Goal: Use online tool/utility: Utilize a website feature to perform a specific function

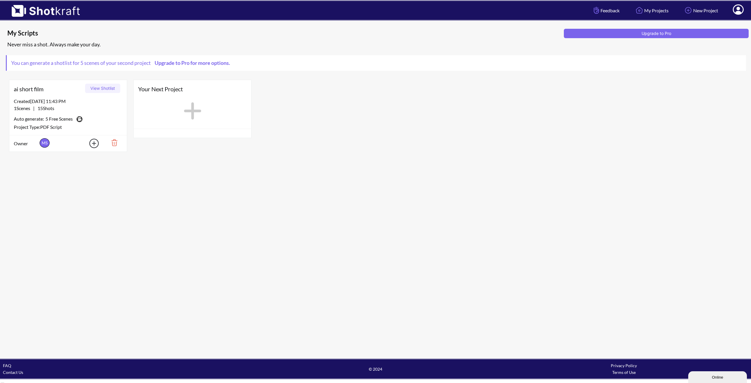
click at [106, 91] on button "View Shotlist" at bounding box center [102, 88] width 35 height 9
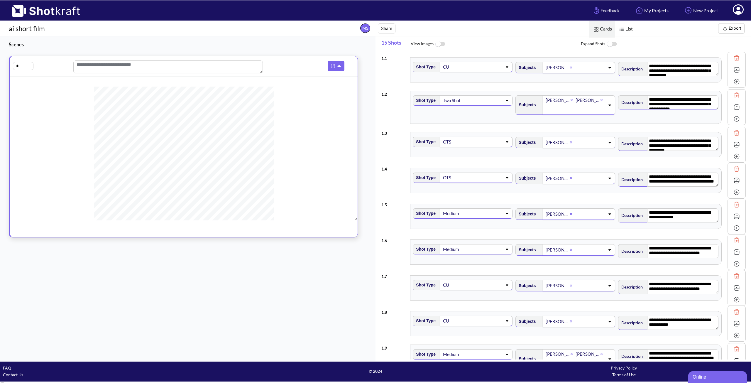
drag, startPoint x: 690, startPoint y: 106, endPoint x: 645, endPoint y: 98, distance: 45.9
click at [647, 98] on textarea "**********" at bounding box center [682, 102] width 71 height 14
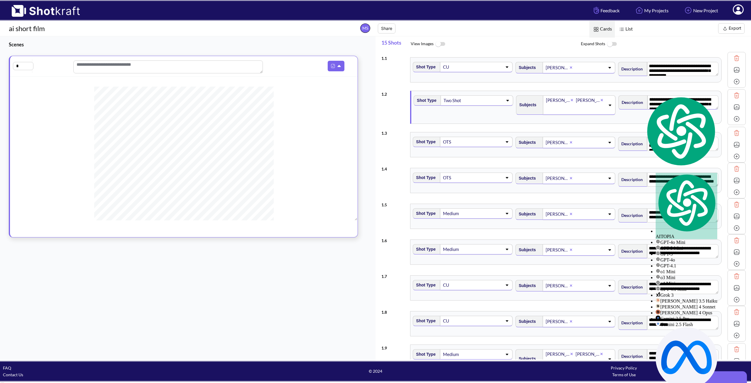
click at [621, 122] on div "**********" at bounding box center [566, 107] width 310 height 33
click at [368, 163] on div "Scenes *" at bounding box center [187, 198] width 375 height 324
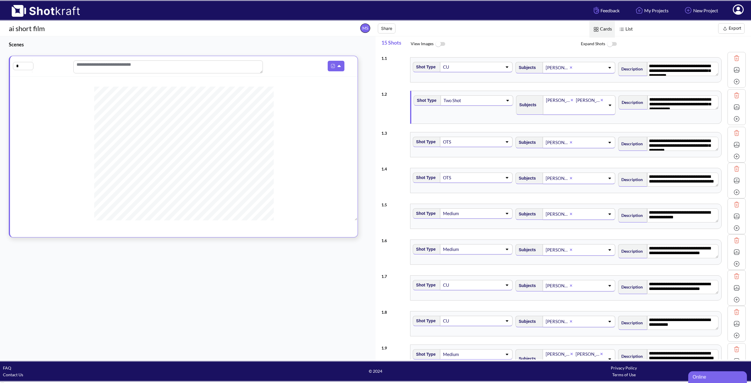
click at [506, 142] on icon at bounding box center [507, 141] width 3 height 1
click at [508, 141] on icon at bounding box center [507, 142] width 8 height 4
click at [732, 145] on img at bounding box center [736, 144] width 9 height 9
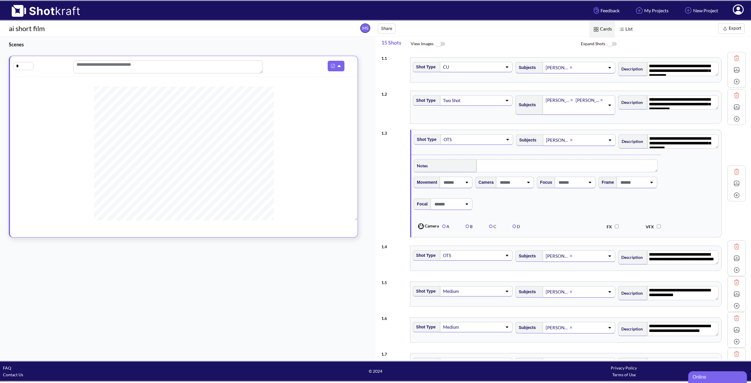
click at [467, 205] on icon at bounding box center [466, 203] width 3 height 1
click at [467, 205] on icon at bounding box center [467, 203] width 3 height 1
click at [527, 184] on icon at bounding box center [528, 182] width 8 height 4
click at [527, 184] on icon at bounding box center [529, 182] width 8 height 4
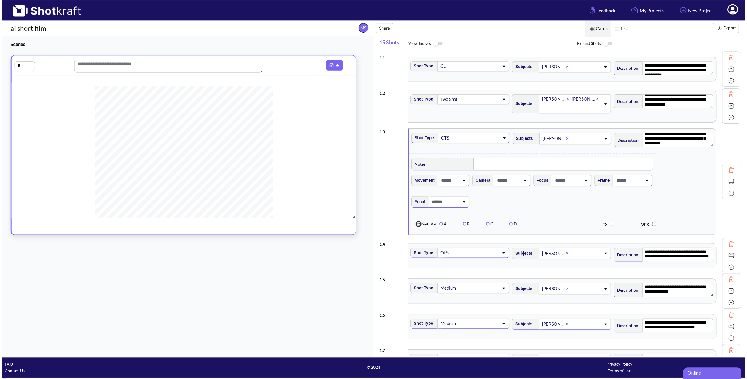
scroll to position [5, 0]
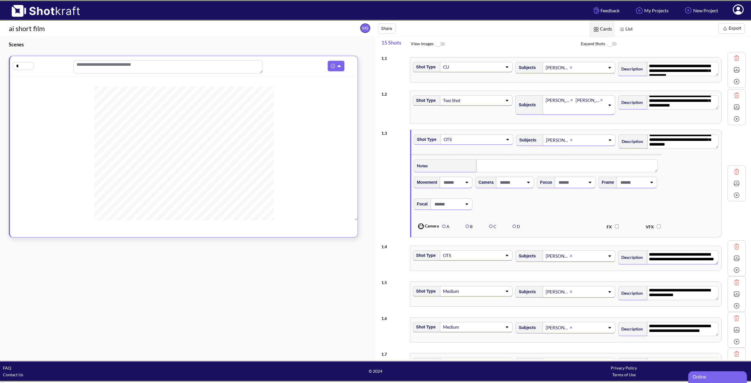
type textarea "*"
drag, startPoint x: 658, startPoint y: 255, endPoint x: 670, endPoint y: 263, distance: 14.3
click at [670, 263] on textarea "**********" at bounding box center [682, 257] width 71 height 14
